Goal: Information Seeking & Learning: Check status

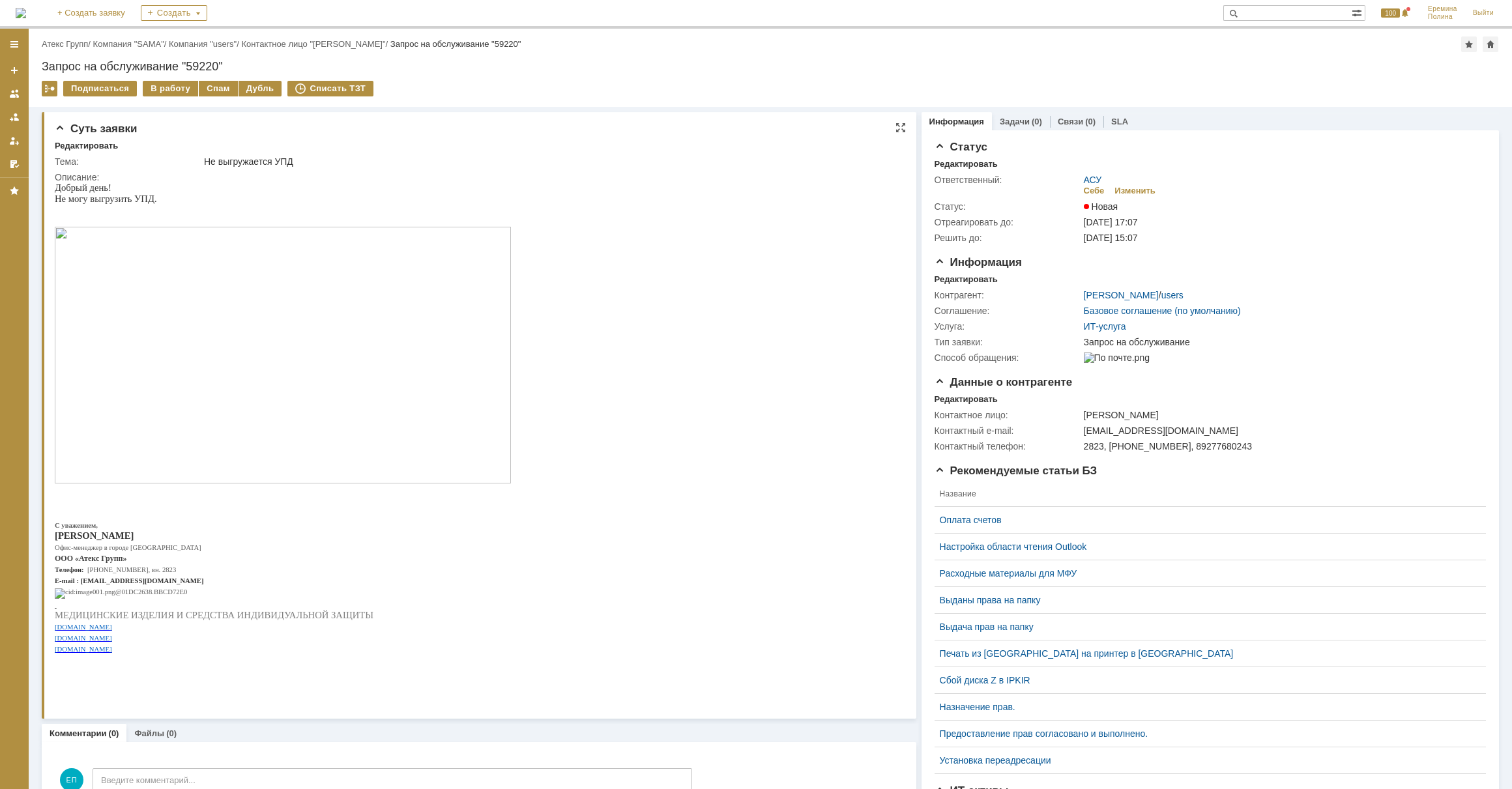
click at [422, 380] on img at bounding box center [283, 355] width 456 height 257
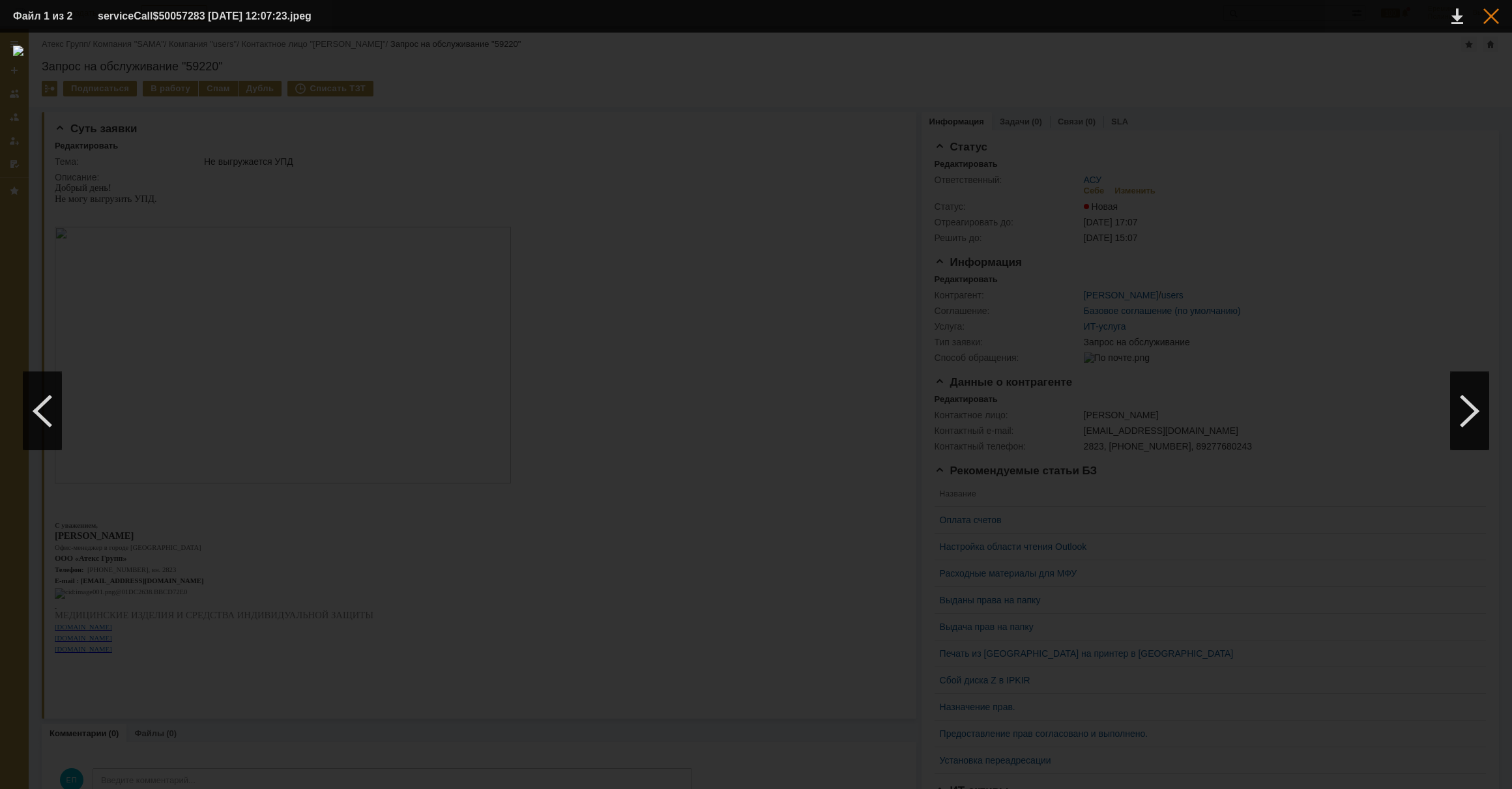
click at [1493, 22] on div at bounding box center [1491, 16] width 16 height 16
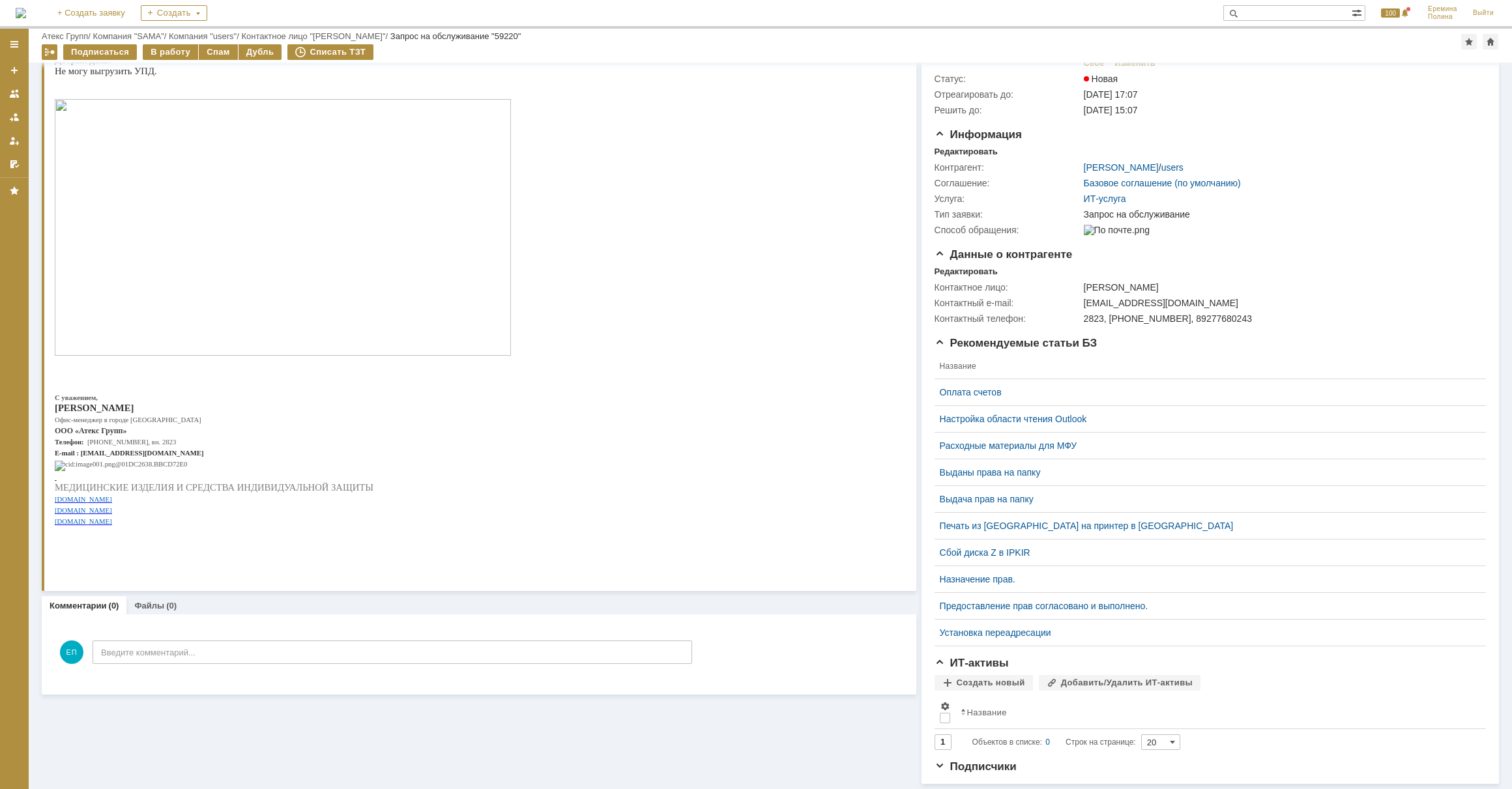
scroll to position [91, 0]
click at [76, 33] on link "Атекс Групп" at bounding box center [65, 36] width 46 height 10
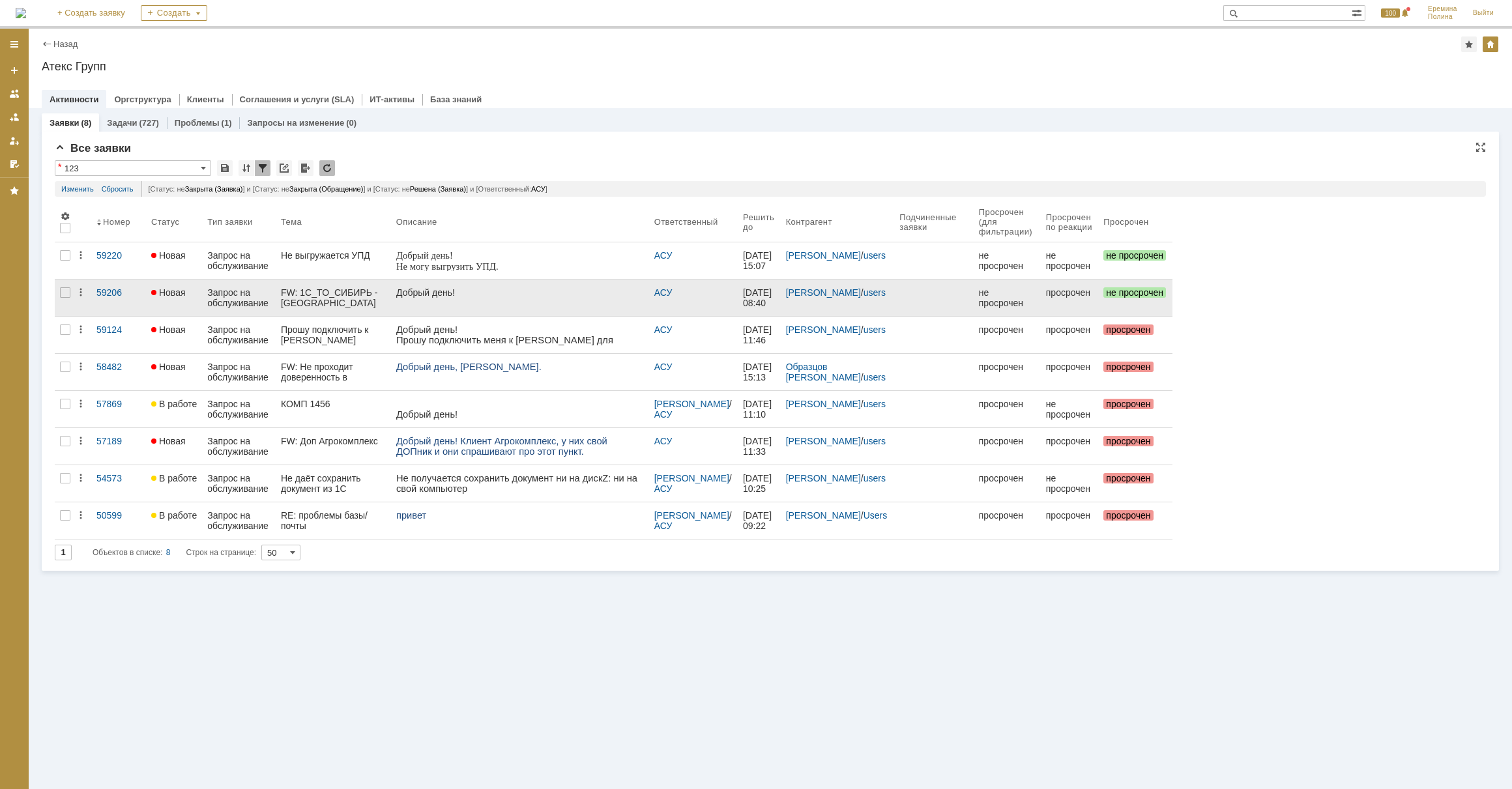
click at [210, 302] on div "Запрос на обслуживание" at bounding box center [238, 297] width 63 height 21
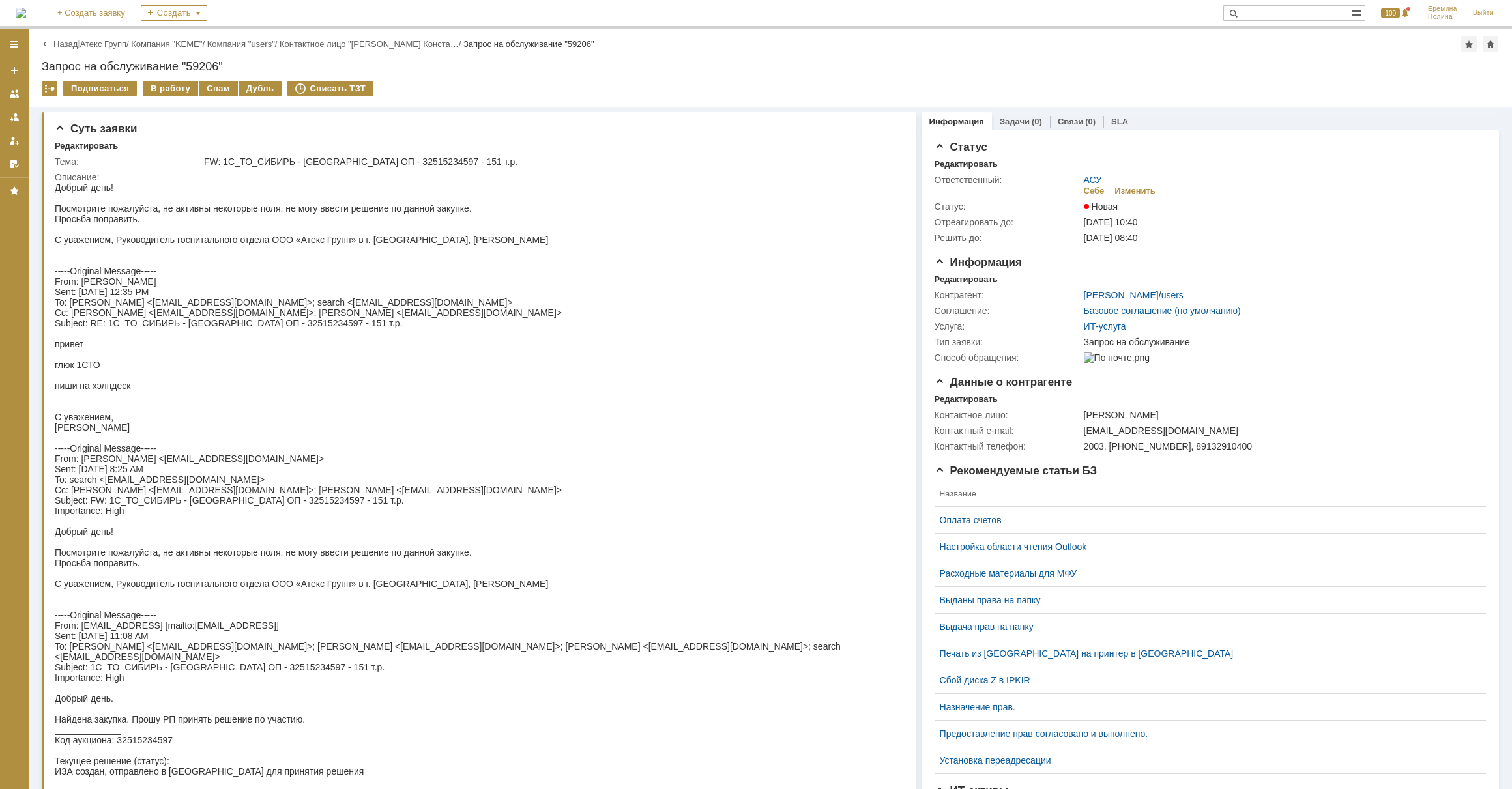
click at [105, 43] on link "Атекс Групп" at bounding box center [103, 44] width 46 height 10
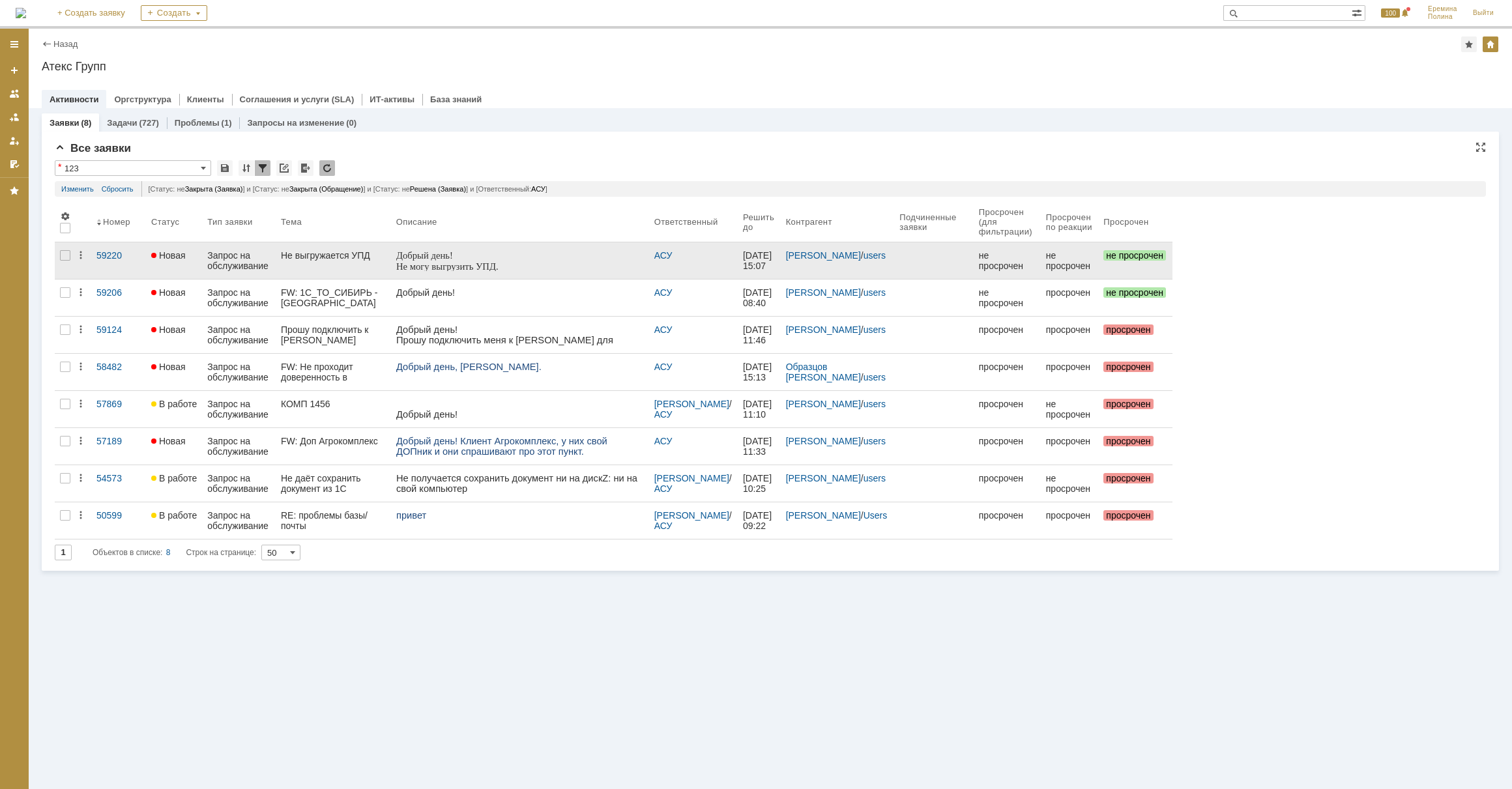
click at [294, 251] on div "Не выгружается УПД" at bounding box center [333, 255] width 105 height 10
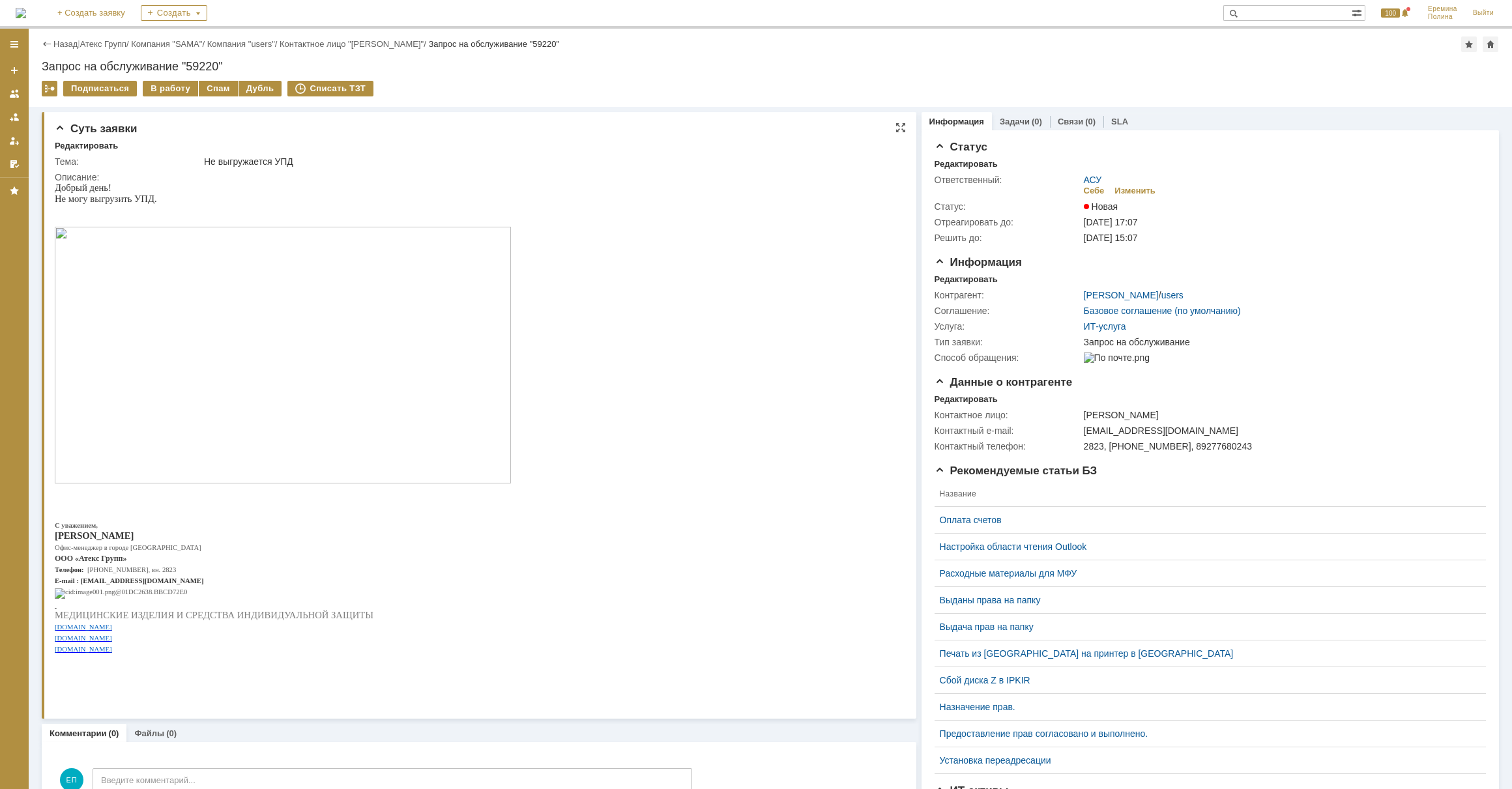
click at [283, 273] on img at bounding box center [283, 355] width 456 height 257
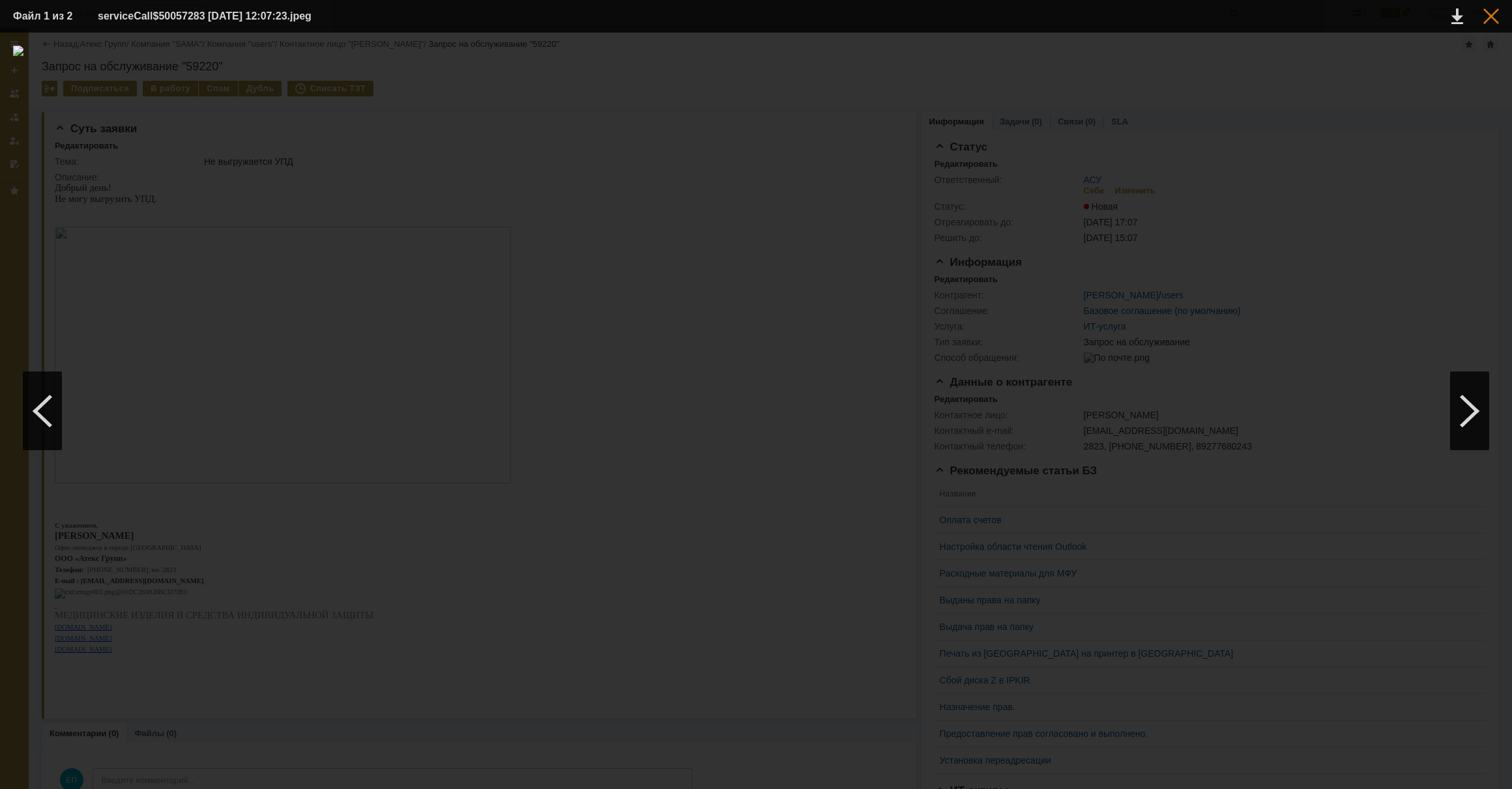
click at [1493, 19] on div at bounding box center [1491, 16] width 16 height 16
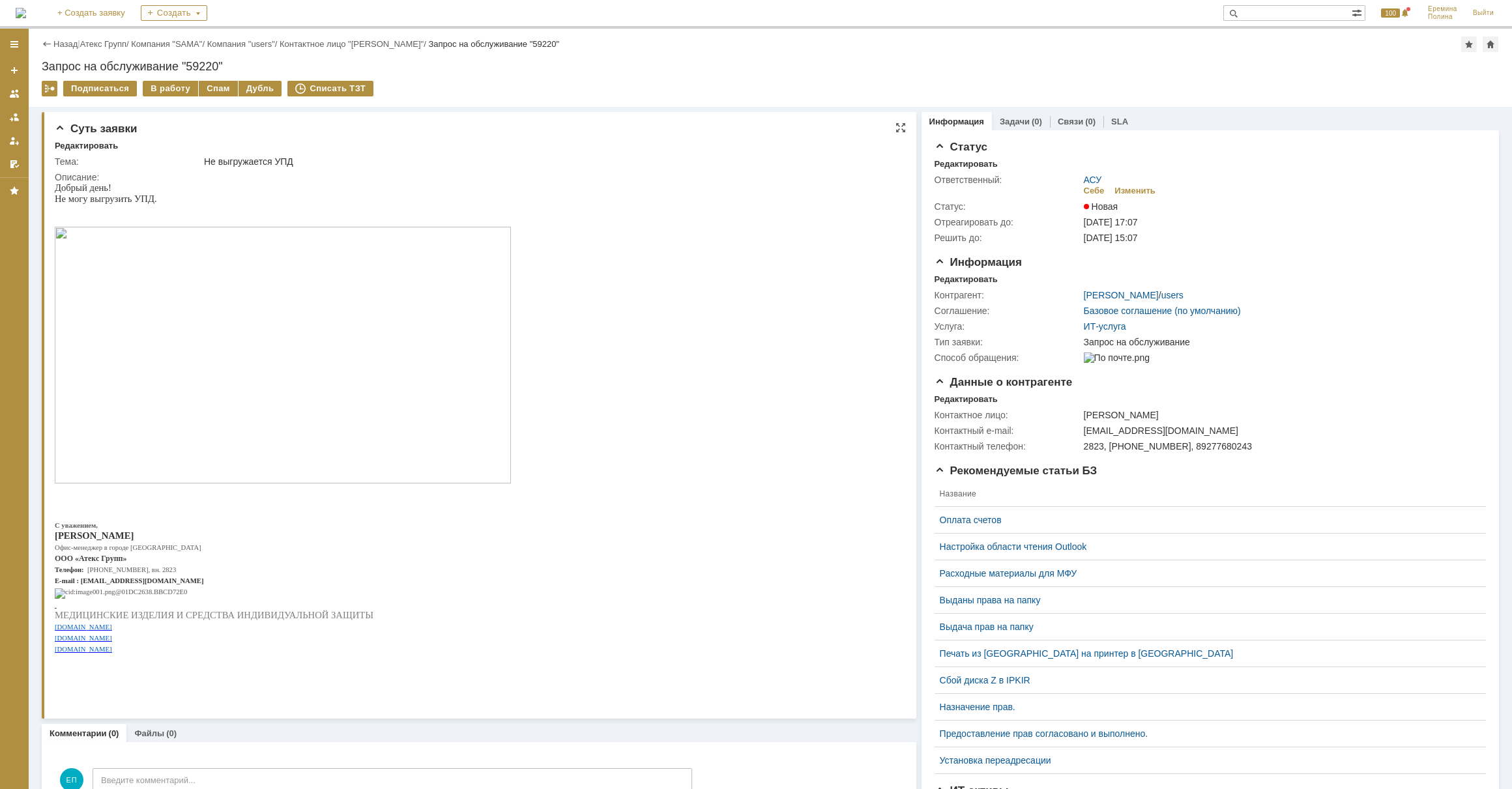
click at [321, 292] on img at bounding box center [283, 355] width 456 height 257
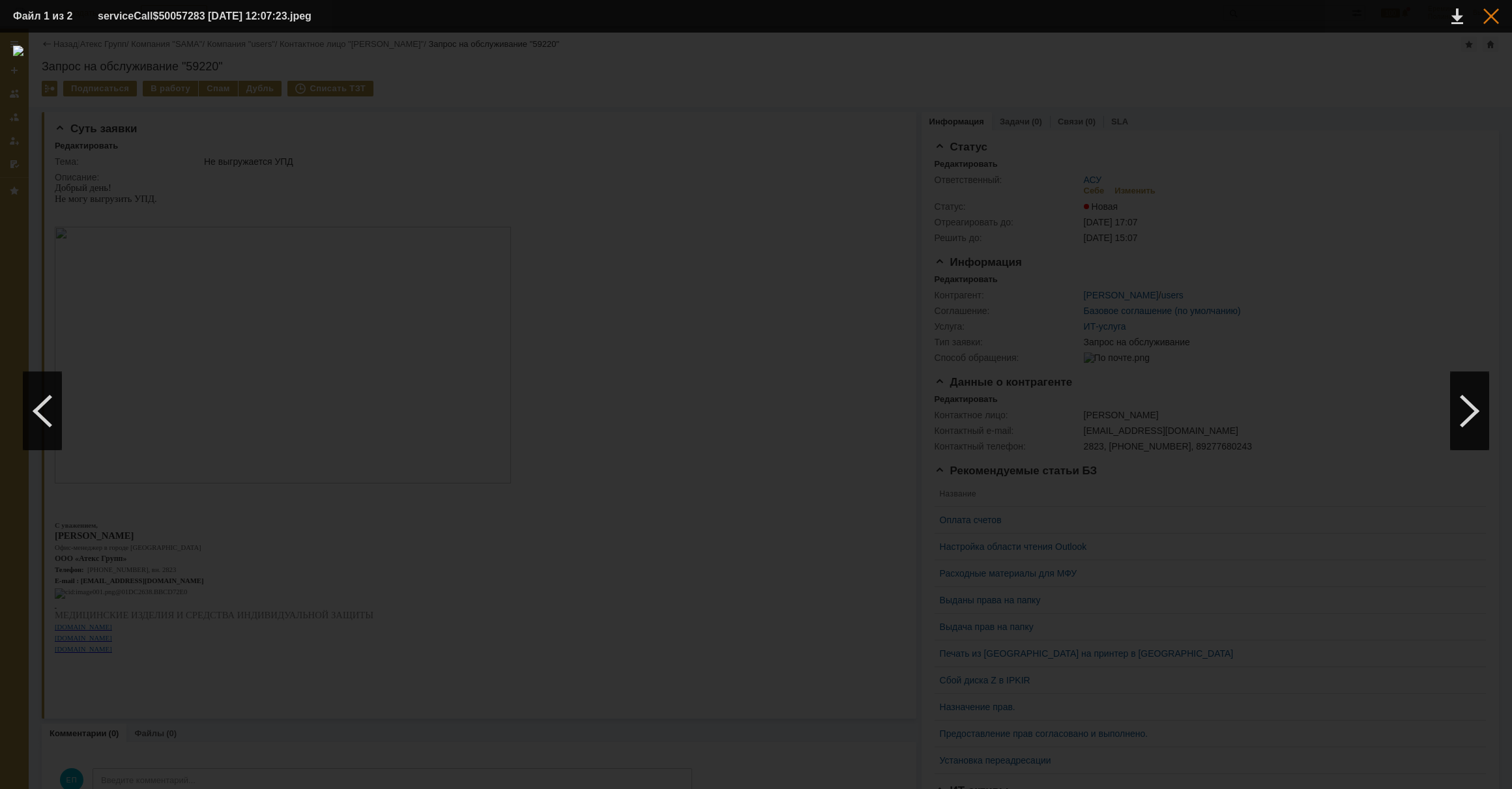
click at [1491, 24] on div at bounding box center [1491, 16] width 16 height 16
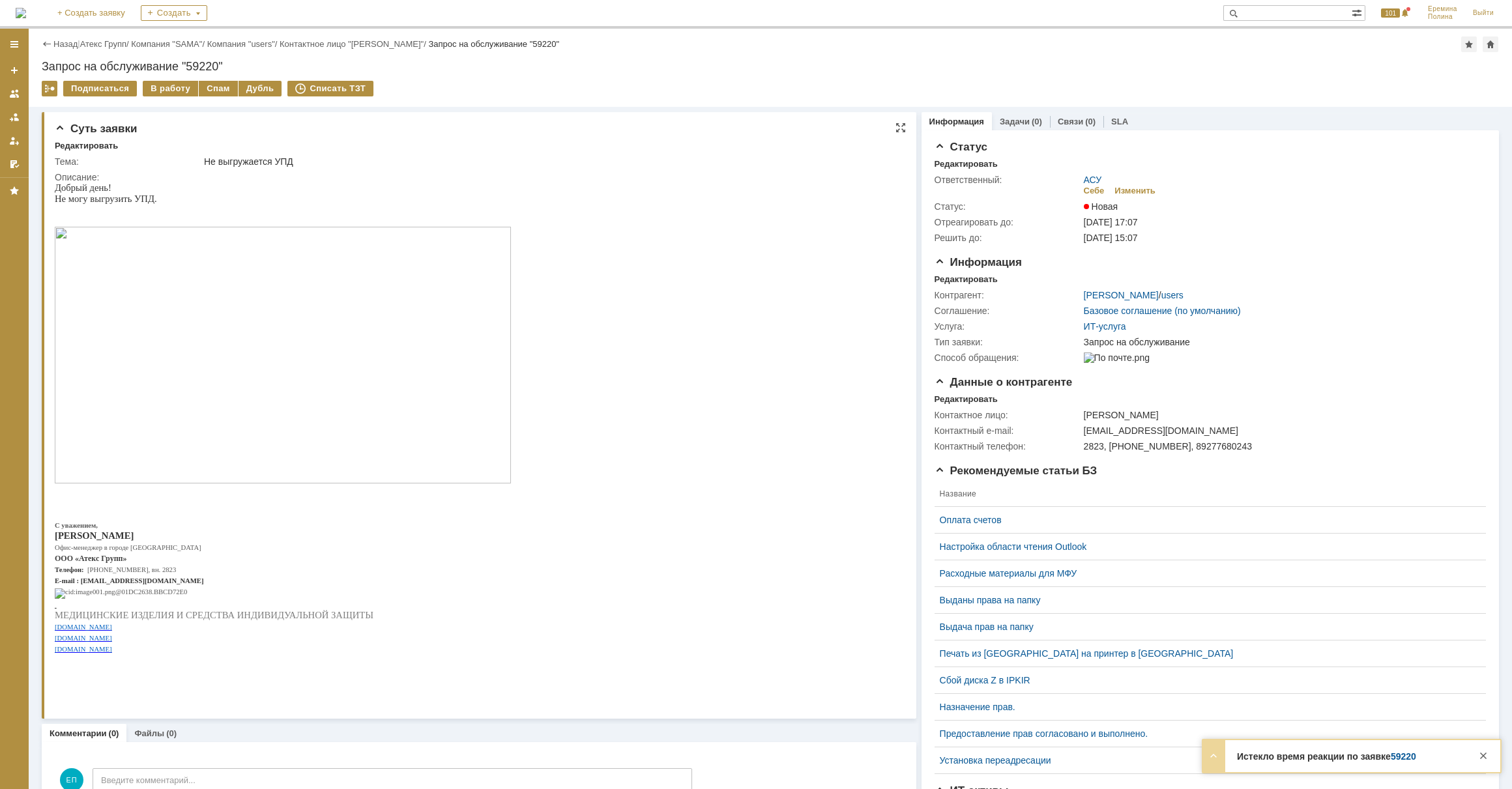
click at [407, 308] on img at bounding box center [283, 355] width 456 height 257
